Goal: Find specific page/section: Find specific page/section

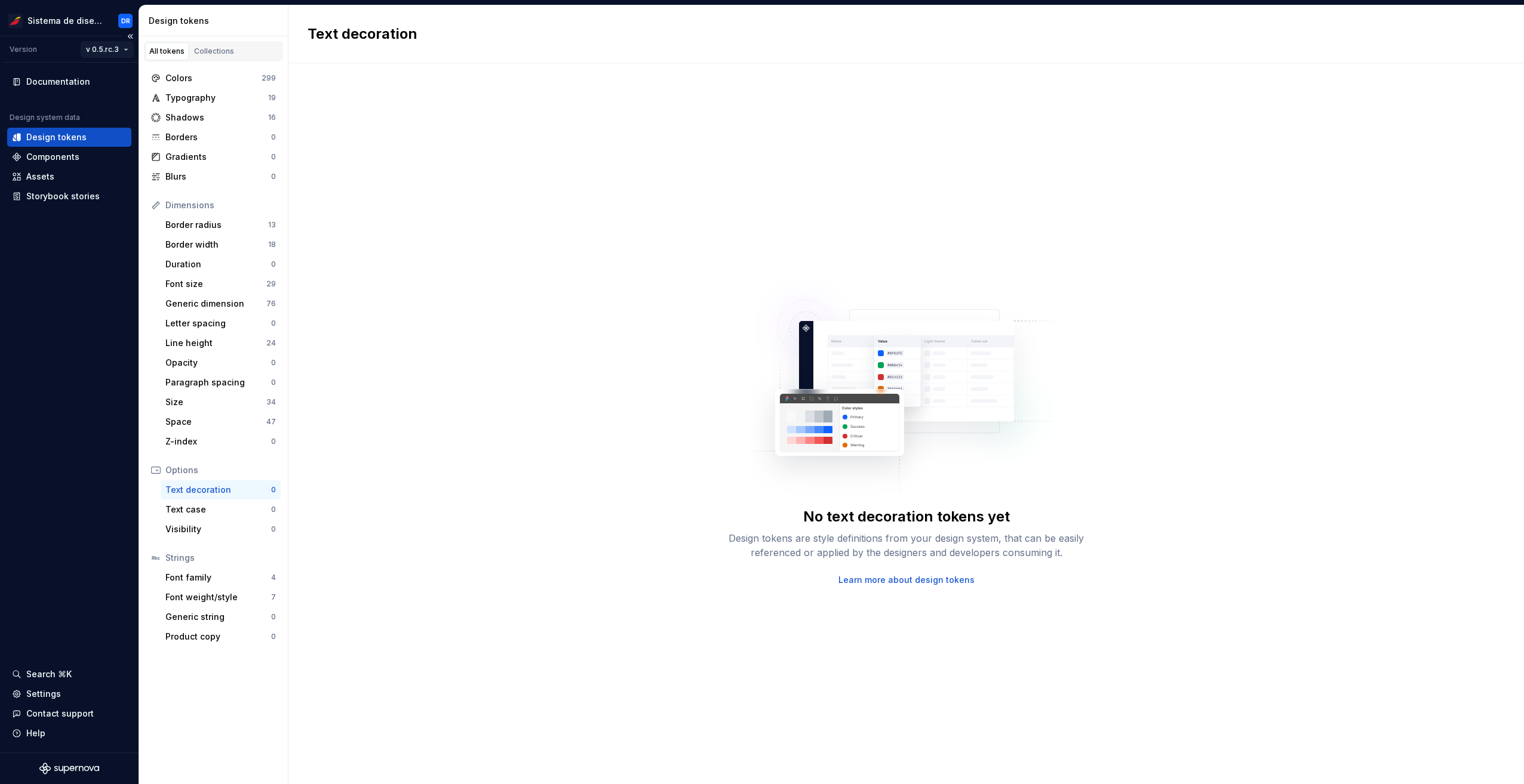
click at [115, 47] on html "Sistema de diseño Iberia DR Version v 0.5.rc.3 Documentation Design system data…" at bounding box center [762, 392] width 1524 height 784
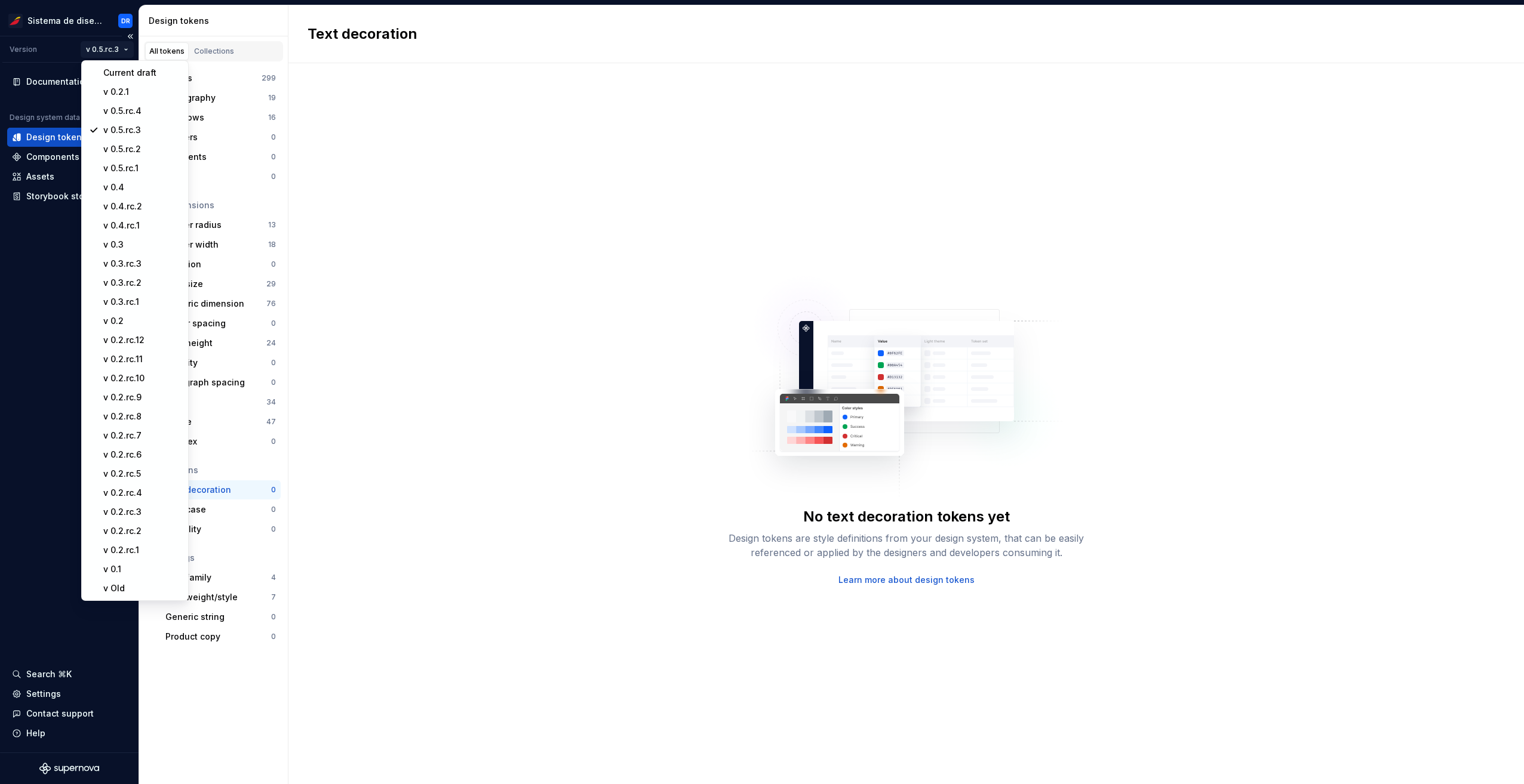
click at [116, 48] on html "Sistema de diseño Iberia DR Version v 0.5.rc.3 Documentation Design system data…" at bounding box center [762, 392] width 1524 height 784
click at [137, 112] on div "v 0.5.rc.4" at bounding box center [141, 111] width 77 height 12
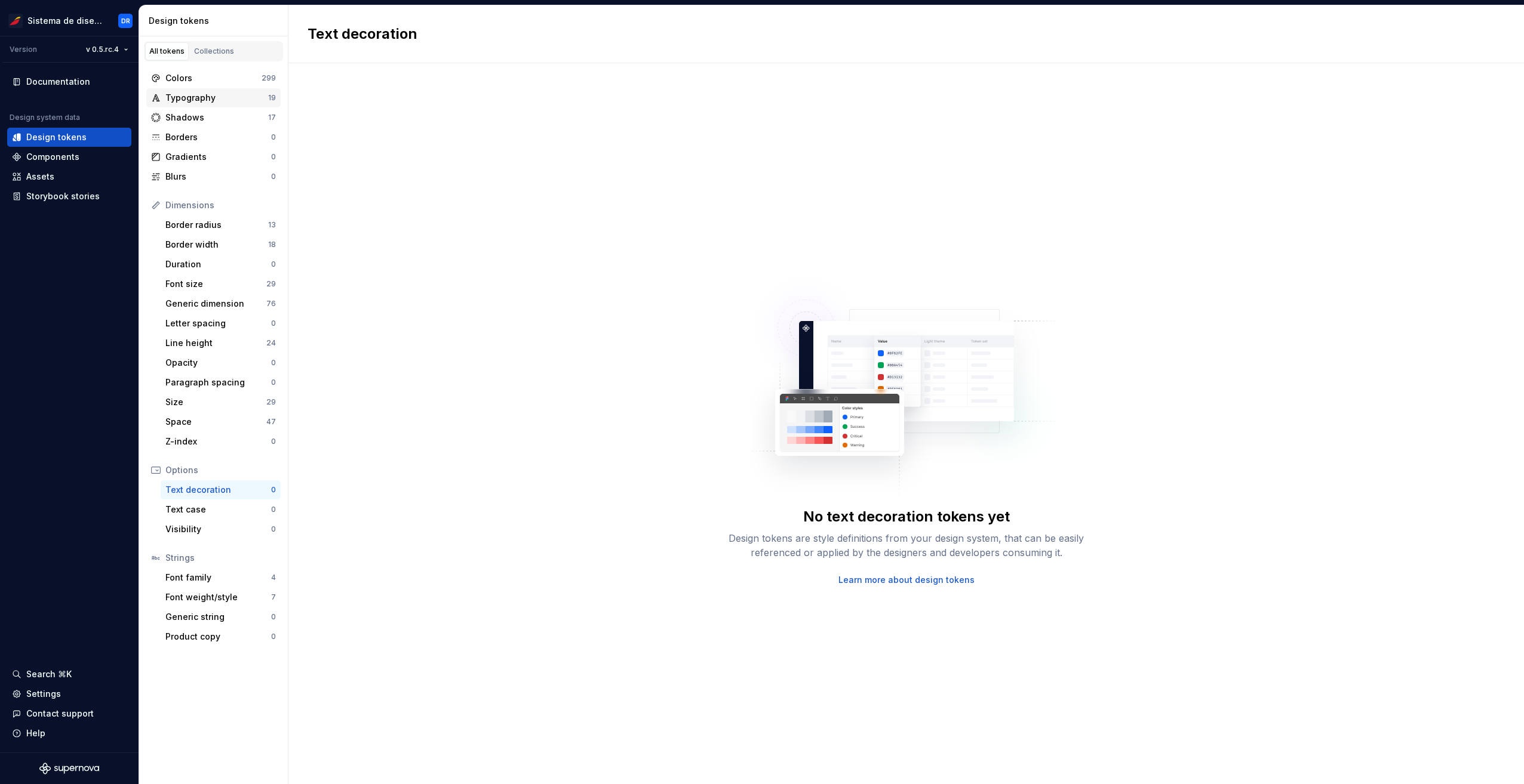
click at [219, 104] on div "Typography 19" at bounding box center [213, 98] width 135 height 19
